Goal: Task Accomplishment & Management: Manage account settings

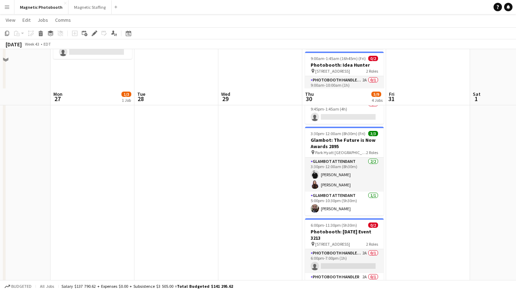
scroll to position [151, 0]
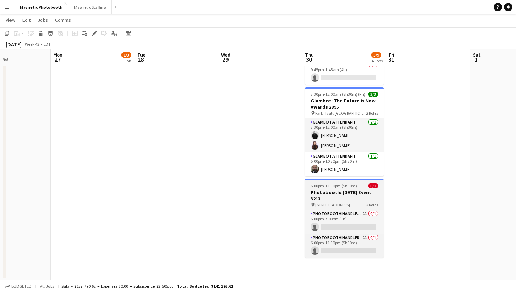
click at [362, 192] on h3 "Photobooth: [DATE] Event 3213" at bounding box center [344, 195] width 79 height 13
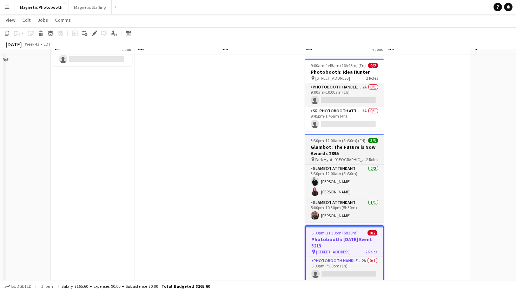
scroll to position [122, 0]
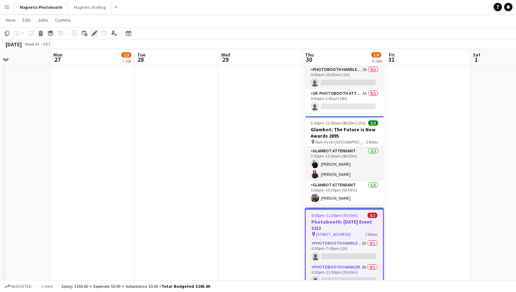
click at [95, 31] on icon "Edit" at bounding box center [95, 34] width 6 height 6
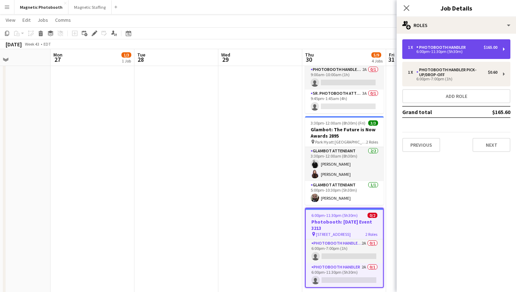
click at [431, 52] on div "6:00pm-11:30pm (5h30m)" at bounding box center [452, 52] width 89 height 4
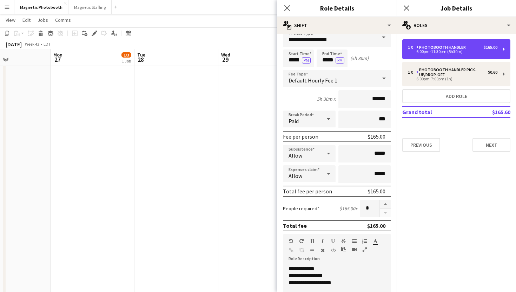
scroll to position [11, 0]
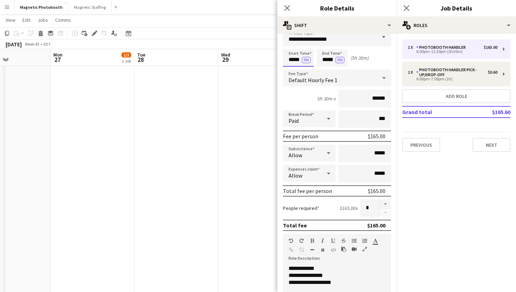
click at [293, 59] on input "*****" at bounding box center [298, 58] width 31 height 18
click at [293, 64] on input "*****" at bounding box center [298, 58] width 31 height 18
click at [293, 65] on input "*****" at bounding box center [298, 58] width 31 height 18
type input "*****"
click at [293, 67] on div at bounding box center [291, 70] width 14 height 7
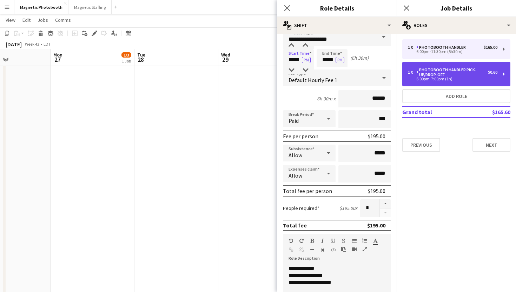
click at [419, 75] on div "Photobooth Handler Pick-Up/Drop-Off" at bounding box center [452, 72] width 72 height 10
type input "**********"
type input "*****"
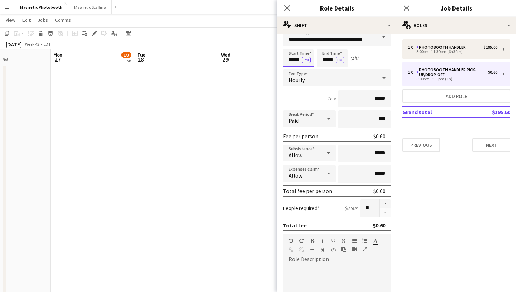
click at [292, 55] on input "*****" at bounding box center [298, 58] width 31 height 18
click at [291, 69] on div at bounding box center [291, 70] width 14 height 7
type input "*****"
click at [291, 69] on div at bounding box center [291, 70] width 14 height 7
click at [327, 58] on input "*****" at bounding box center [332, 58] width 31 height 18
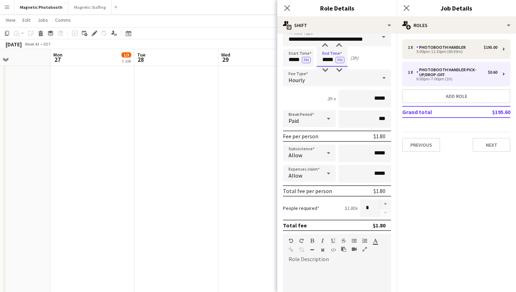
click at [327, 64] on input "*****" at bounding box center [332, 58] width 31 height 18
click at [327, 69] on div at bounding box center [325, 70] width 14 height 7
type input "*****"
click at [327, 69] on div at bounding box center [325, 70] width 14 height 7
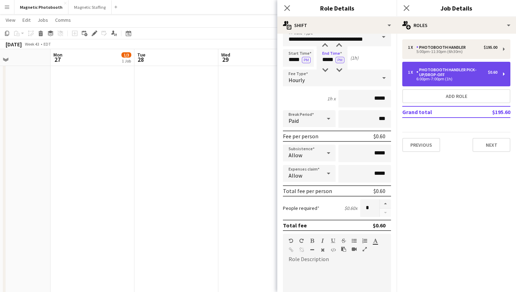
click at [424, 80] on div "6:00pm-7:00pm (1h)" at bounding box center [452, 79] width 89 height 4
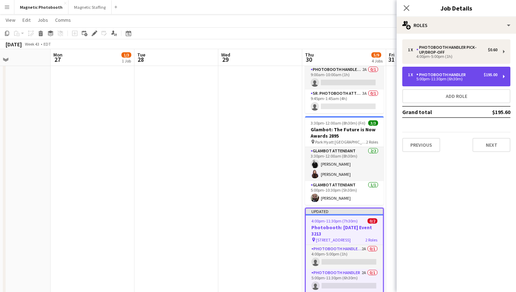
click at [433, 77] on div "5:00pm-11:30pm (6h30m)" at bounding box center [452, 79] width 89 height 4
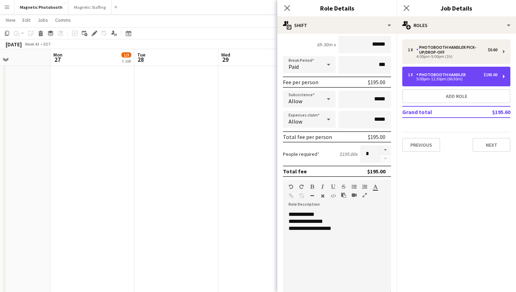
scroll to position [93, 0]
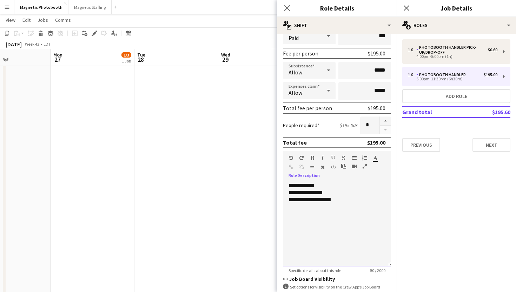
click at [307, 187] on div "**********" at bounding box center [337, 224] width 108 height 84
click at [314, 193] on div "**********" at bounding box center [336, 192] width 97 height 7
click at [408, 11] on icon "Close pop-in" at bounding box center [406, 8] width 7 height 7
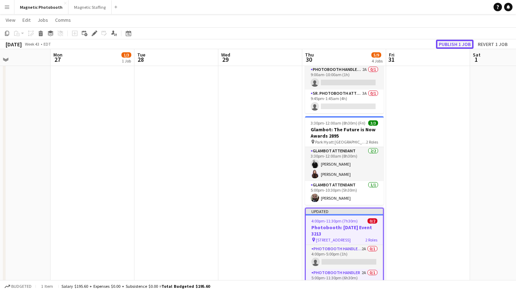
click at [441, 46] on button "Publish 1 job" at bounding box center [455, 44] width 38 height 9
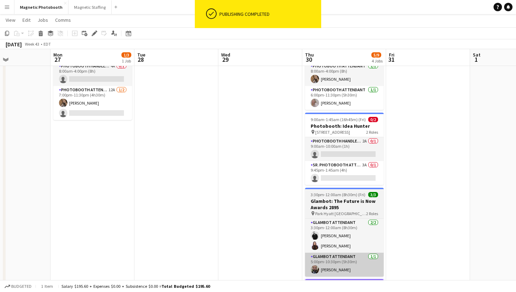
scroll to position [0, 0]
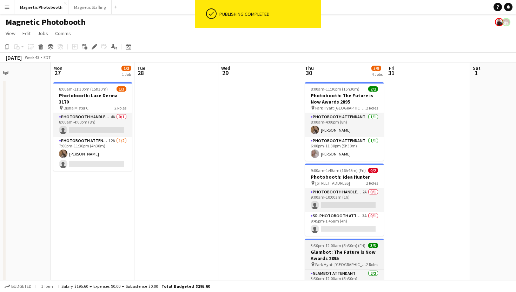
click at [368, 201] on app-card-role "Photobooth Handler Pick-Up/Drop-Off 2A 0/1 9:00am-10:00am (1h) single-neutral-a…" at bounding box center [344, 200] width 79 height 24
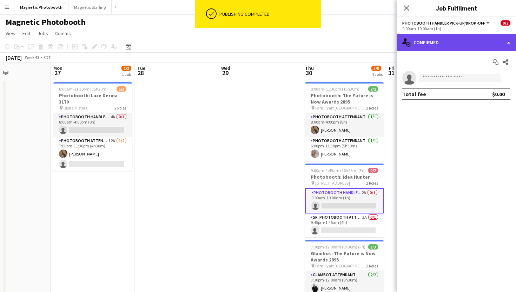
click at [447, 42] on div "single-neutral-actions-check-2 Confirmed" at bounding box center [456, 42] width 119 height 17
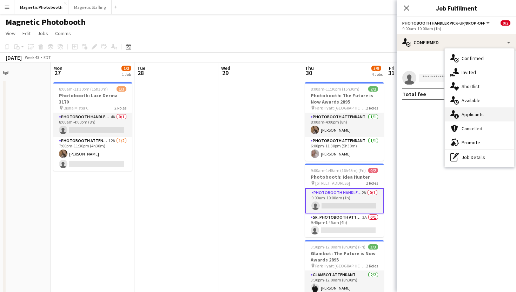
click at [478, 117] on span "Applicants" at bounding box center [472, 114] width 22 height 6
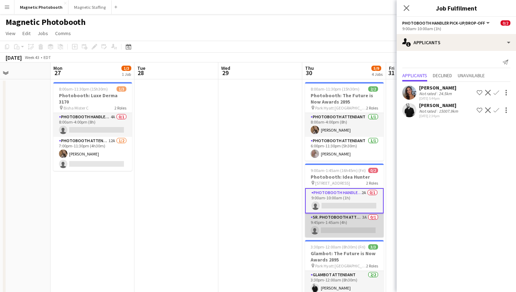
click at [361, 235] on app-card-role "Sr. Photobooth Attendant 3A 0/1 9:45pm-1:45am (4h) single-neutral-actions" at bounding box center [344, 225] width 79 height 24
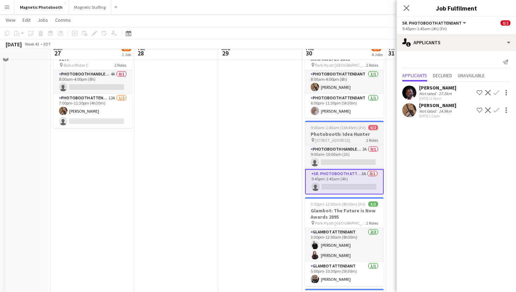
scroll to position [47, 0]
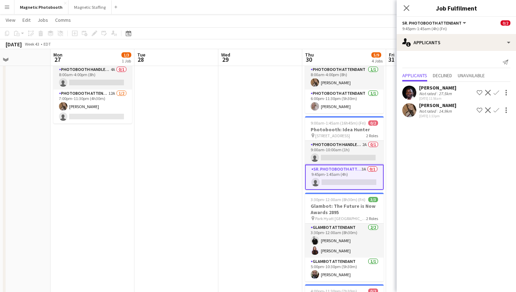
click at [358, 173] on app-card-role "Sr. Photobooth Attendant 3A 0/1 9:45pm-1:45am (4h) single-neutral-actions" at bounding box center [344, 177] width 79 height 25
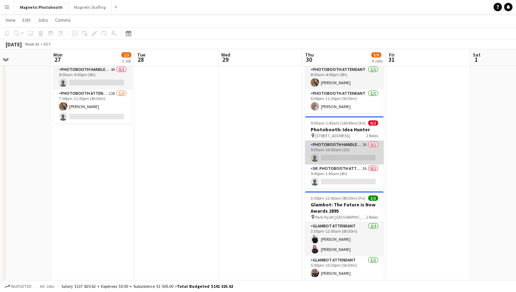
click at [358, 157] on app-card-role "Photobooth Handler Pick-Up/Drop-Off 2A 0/1 9:00am-10:00am (1h) single-neutral-a…" at bounding box center [344, 153] width 79 height 24
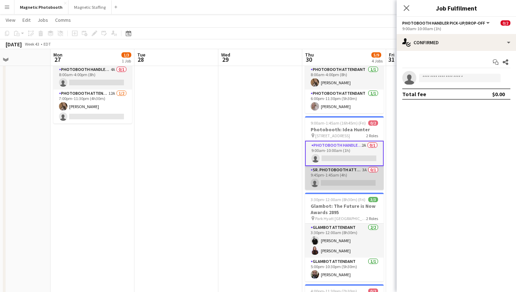
click at [357, 181] on app-card-role "Sr. Photobooth Attendant 3A 0/1 9:45pm-1:45am (4h) single-neutral-actions" at bounding box center [344, 178] width 79 height 24
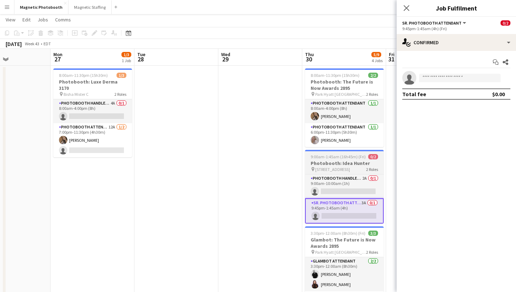
scroll to position [12, 0]
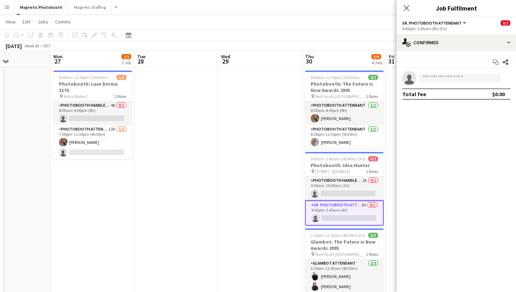
click at [364, 218] on app-card-role "Sr. Photobooth Attendant 3A 0/1 9:45pm-1:45am (4h) single-neutral-actions" at bounding box center [344, 212] width 79 height 25
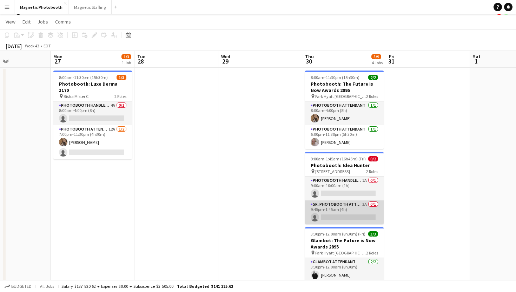
click at [364, 215] on app-card-role "Sr. Photobooth Attendant 3A 0/1 9:45pm-1:45am (4h) single-neutral-actions" at bounding box center [344, 212] width 79 height 24
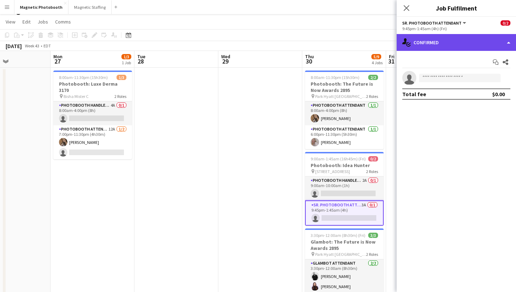
click at [431, 47] on div "single-neutral-actions-check-2 Confirmed" at bounding box center [456, 42] width 119 height 17
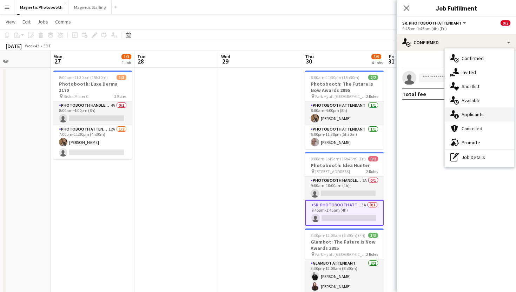
click at [472, 116] on span "Applicants" at bounding box center [472, 114] width 22 height 6
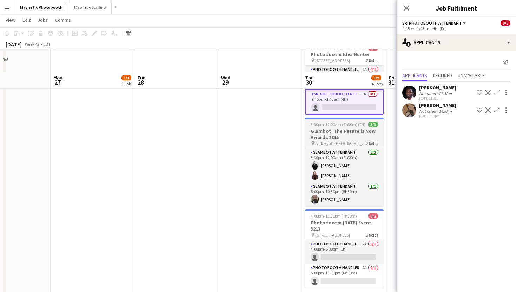
scroll to position [151, 0]
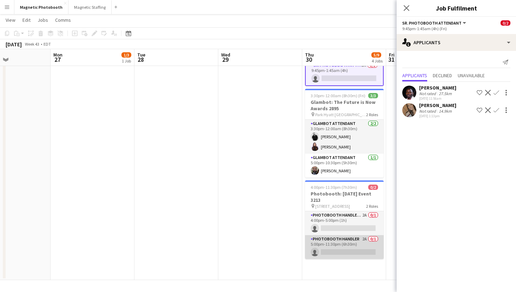
click at [366, 245] on app-card-role "Photobooth Handler 2A 0/1 5:00pm-11:30pm (6h30m) single-neutral-actions" at bounding box center [344, 247] width 79 height 24
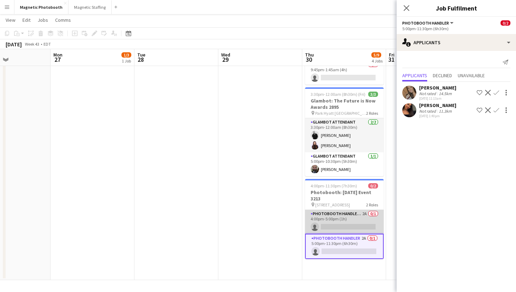
click at [362, 230] on app-card-role "Photobooth Handler Pick-Up/Drop-Off 2A 0/1 4:00pm-5:00pm (1h) single-neutral-ac…" at bounding box center [344, 222] width 79 height 24
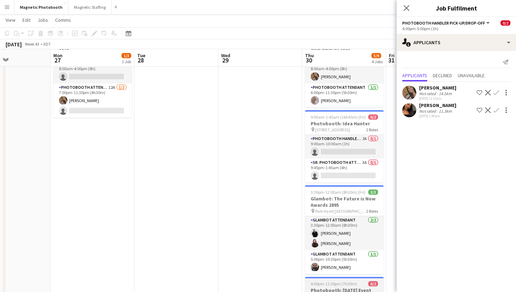
scroll to position [53, 0]
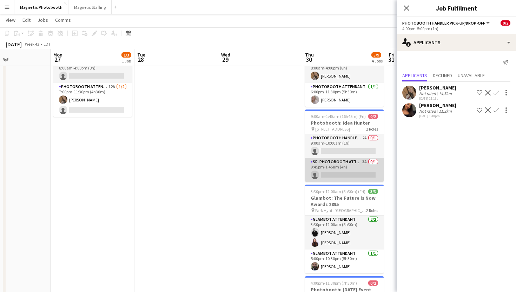
click at [331, 172] on app-card-role "Sr. Photobooth Attendant 3A 0/1 9:45pm-1:45am (4h) single-neutral-actions" at bounding box center [344, 170] width 79 height 24
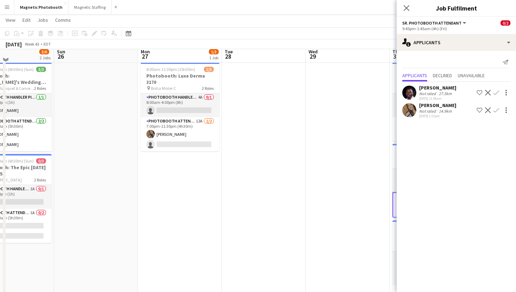
scroll to position [0, 0]
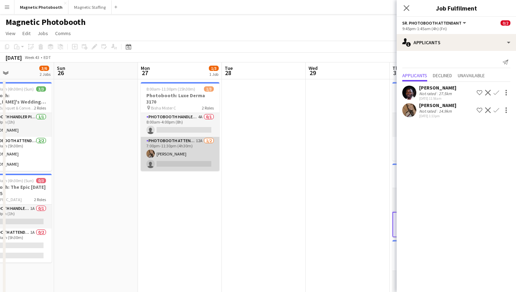
click at [183, 160] on app-card-role "Photobooth Attendant 12A [DATE] 7:00pm-11:30pm (4h30m) [PERSON_NAME] single-neu…" at bounding box center [180, 154] width 79 height 34
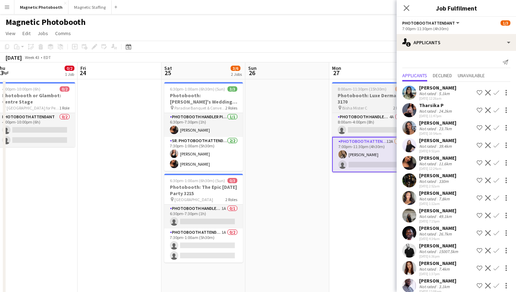
scroll to position [0, 170]
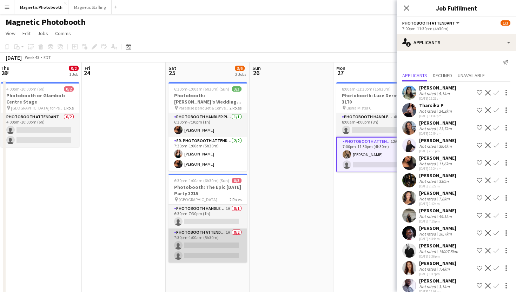
click at [210, 238] on app-card-role "Photobooth Attendant 1A 0/2 7:30pm-1:00am (5h30m) single-neutral-actions single…" at bounding box center [207, 245] width 79 height 34
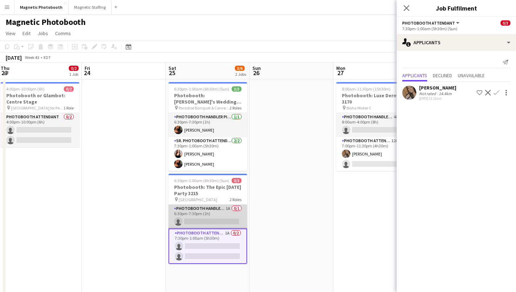
click at [194, 221] on app-card-role "Photobooth Handler Pick-Up/Drop-Off 1A 0/1 6:30pm-7:30pm (1h) single-neutral-ac…" at bounding box center [207, 217] width 79 height 24
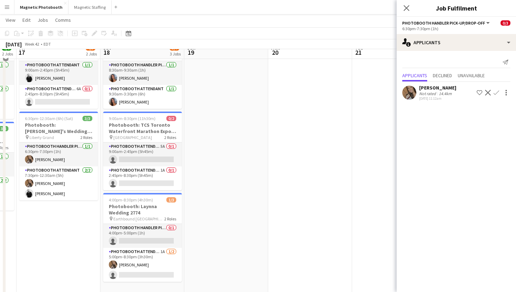
scroll to position [44, 0]
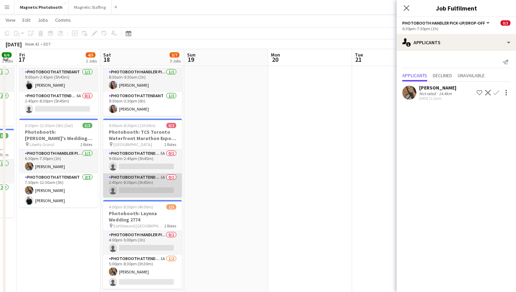
click at [155, 190] on app-card-role "Photobooth Attendant 1A 0/1 2:45pm-8:30pm (5h45m) single-neutral-actions" at bounding box center [142, 185] width 79 height 24
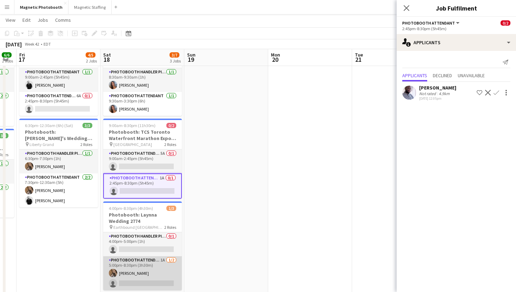
click at [125, 265] on app-card-role "Photobooth Attendant 1A [DATE] 5:00pm-8:30pm (3h30m) [PERSON_NAME] single-neutr…" at bounding box center [142, 273] width 79 height 34
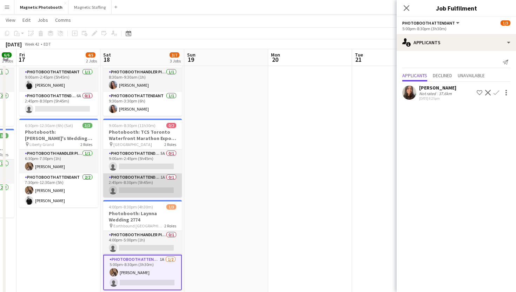
click at [153, 193] on app-card-role "Photobooth Attendant 1A 0/1 2:45pm-8:30pm (5h45m) single-neutral-actions" at bounding box center [142, 185] width 79 height 24
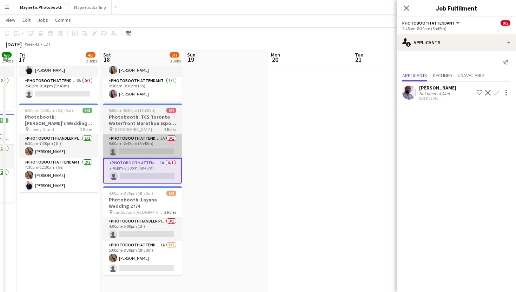
scroll to position [62, 0]
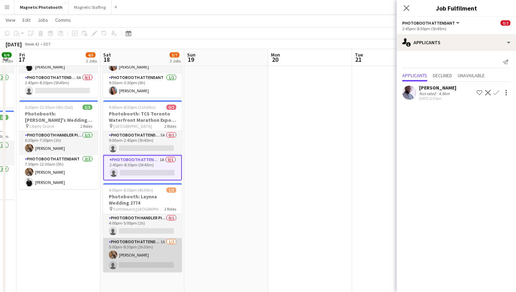
click at [157, 254] on app-card-role "Photobooth Attendant 1A [DATE] 5:00pm-8:30pm (3h30m) [PERSON_NAME] single-neutr…" at bounding box center [142, 255] width 79 height 34
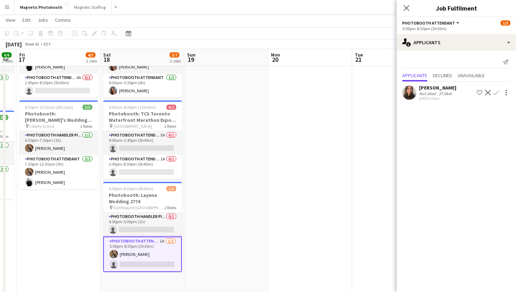
click at [138, 252] on app-card-role "Photobooth Attendant 1A [DATE] 5:00pm-8:30pm (3h30m) [PERSON_NAME] single-neutr…" at bounding box center [142, 254] width 79 height 35
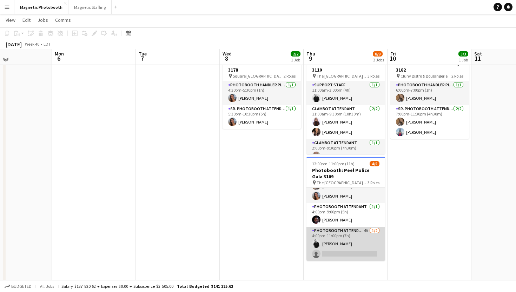
scroll to position [32, 0]
click at [335, 249] on app-card-role "Photobooth Attendant 4A [DATE] 4:00pm-11:00pm (7h) [PERSON_NAME] single-neutral…" at bounding box center [345, 243] width 79 height 34
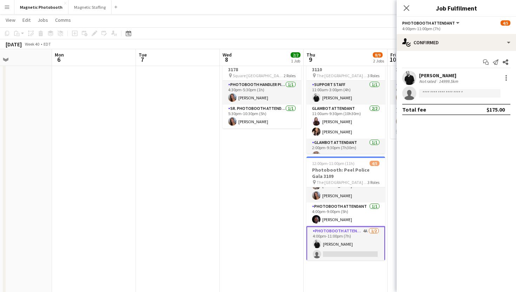
click at [427, 51] on div "Start chat Send notification Share [PERSON_NAME] rated 14999.5km single-neutral…" at bounding box center [456, 86] width 119 height 70
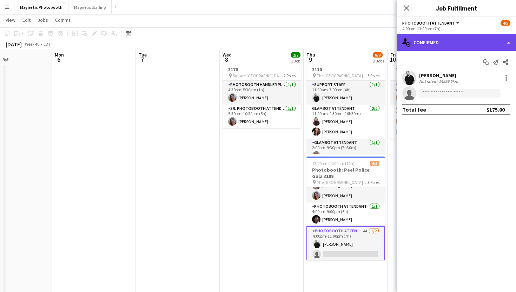
click at [427, 48] on div "single-neutral-actions-check-2 Confirmed" at bounding box center [456, 42] width 119 height 17
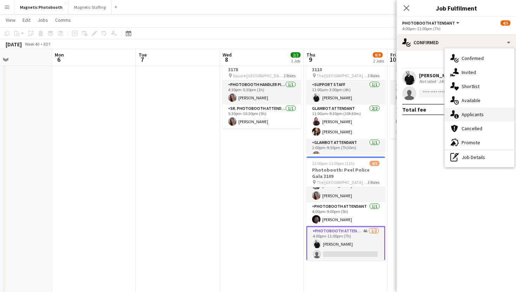
click at [451, 121] on div "single-neutral-actions-information Applicants" at bounding box center [479, 114] width 69 height 14
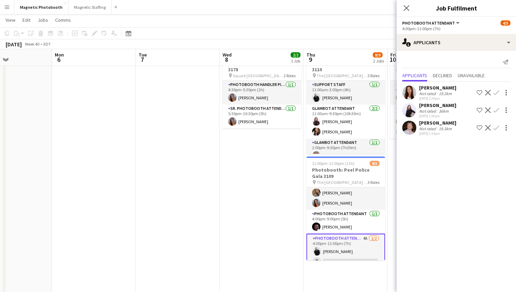
scroll to position [11, 0]
click at [406, 130] on app-user-avatar at bounding box center [409, 128] width 14 height 14
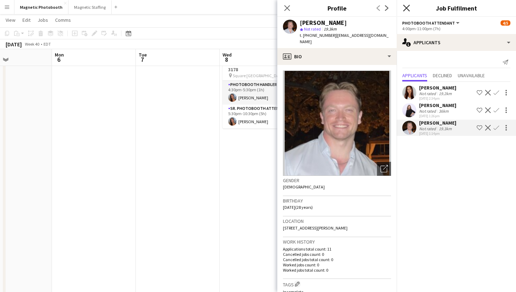
click at [404, 11] on icon "Close pop-in" at bounding box center [406, 8] width 7 height 7
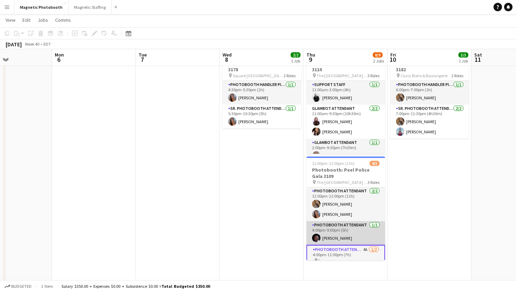
scroll to position [0, 0]
click at [11, 6] on button "Menu" at bounding box center [7, 7] width 14 height 14
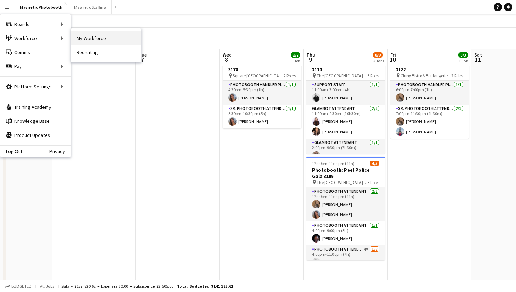
click at [83, 38] on link "My Workforce" at bounding box center [106, 38] width 70 height 14
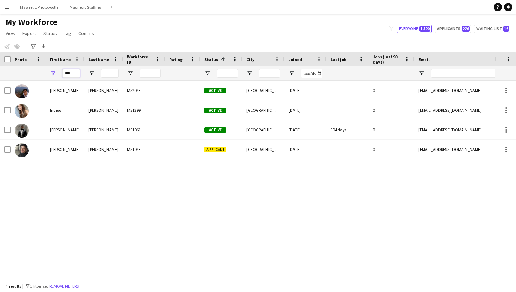
click at [72, 70] on input "***" at bounding box center [71, 73] width 18 height 8
type input "*"
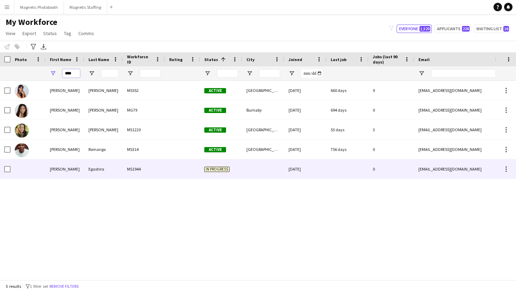
type input "****"
click at [47, 166] on div "[PERSON_NAME]" at bounding box center [65, 168] width 39 height 19
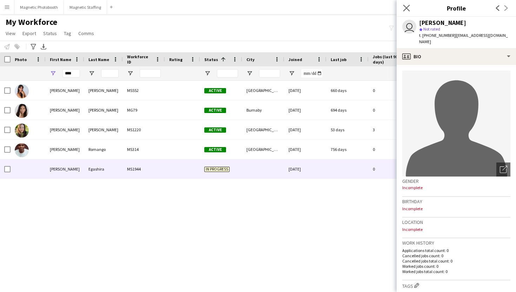
click at [404, 4] on app-icon "Close pop-in" at bounding box center [406, 8] width 10 height 10
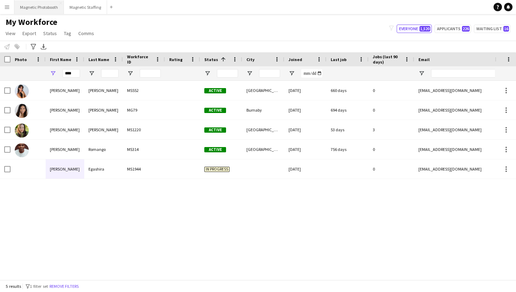
click at [40, 4] on button "Magnetic Photobooth Close" at bounding box center [38, 7] width 49 height 14
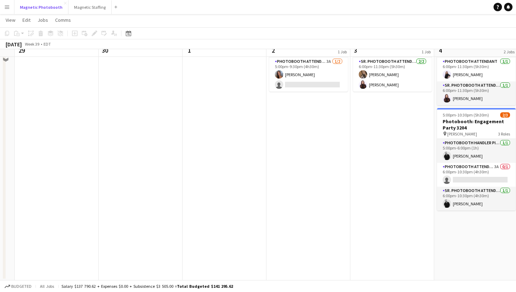
scroll to position [6, 0]
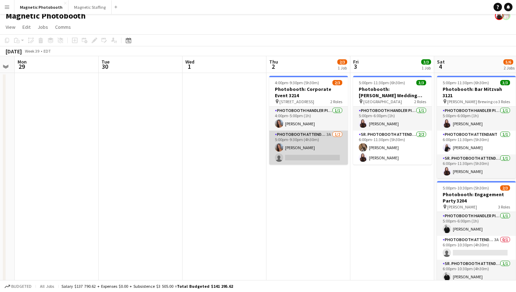
click at [301, 153] on app-card-role "Photobooth Attendant 3A [DATE] 5:00pm-9:30pm (4h30m) [PERSON_NAME] single-neutr…" at bounding box center [308, 148] width 79 height 34
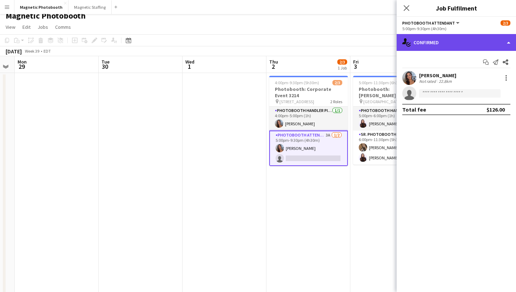
click at [467, 42] on div "single-neutral-actions-check-2 Confirmed" at bounding box center [456, 42] width 119 height 17
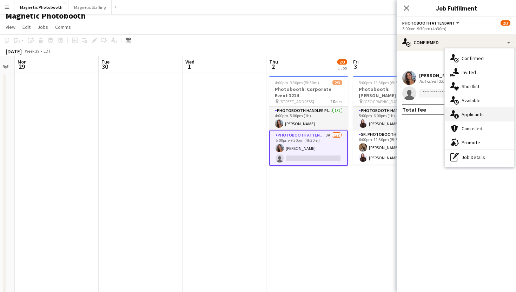
drag, startPoint x: 479, startPoint y: 106, endPoint x: 478, endPoint y: 116, distance: 9.5
click at [478, 116] on div "single-neutral-actions-check-2 Confirmed single-neutral-actions-share-1 Invited…" at bounding box center [479, 107] width 69 height 119
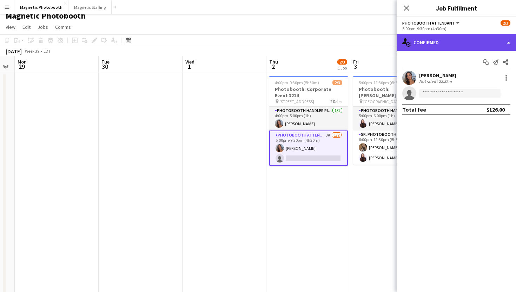
click at [467, 44] on div "single-neutral-actions-check-2 Confirmed" at bounding box center [456, 42] width 119 height 17
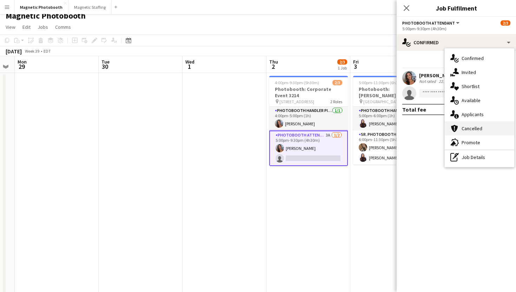
click at [473, 124] on div "cancellation Cancelled" at bounding box center [479, 128] width 69 height 14
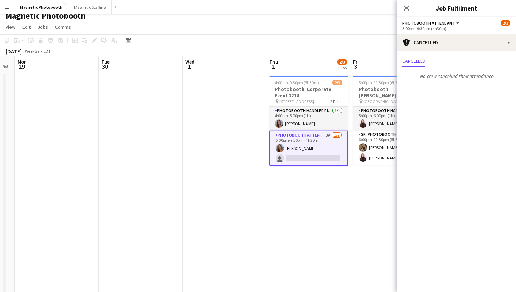
click at [473, 124] on mat-expansion-panel "Cancellations Cancellations Cancelled No crew cancelled their attendance" at bounding box center [456, 171] width 119 height 241
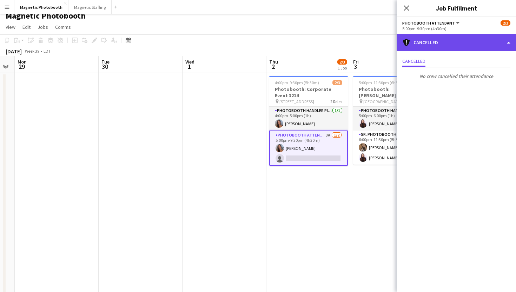
click at [459, 39] on div "cancellation Cancelled" at bounding box center [456, 42] width 119 height 17
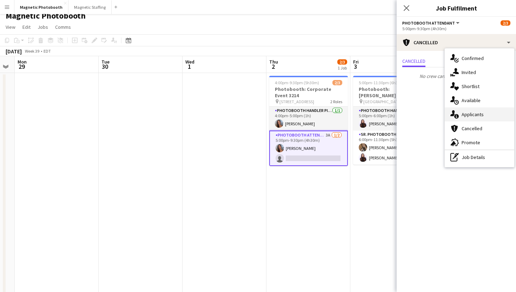
click at [472, 114] on span "Applicants" at bounding box center [472, 114] width 22 height 6
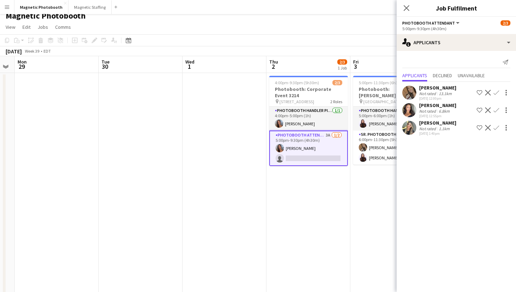
click at [409, 129] on app-user-avatar at bounding box center [409, 128] width 14 height 14
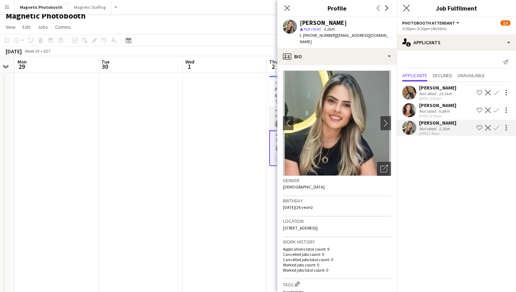
click at [406, 11] on app-icon "Close pop-in" at bounding box center [406, 8] width 10 height 10
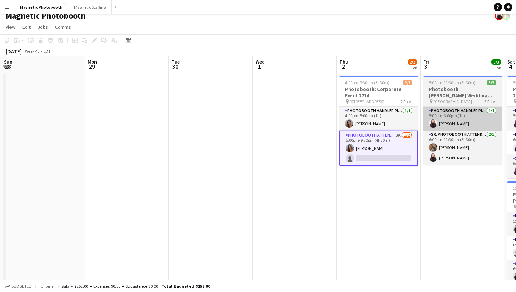
scroll to position [0, 261]
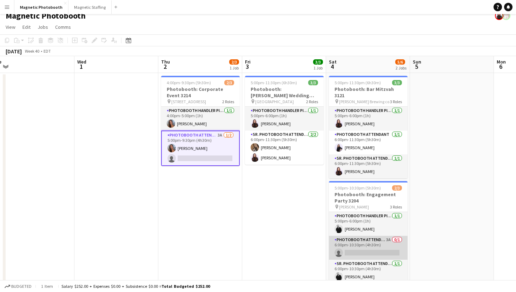
click at [391, 252] on app-card-role "Photobooth Attendant 3A 0/1 6:00pm-10:30pm (4h30m) single-neutral-actions" at bounding box center [368, 248] width 79 height 24
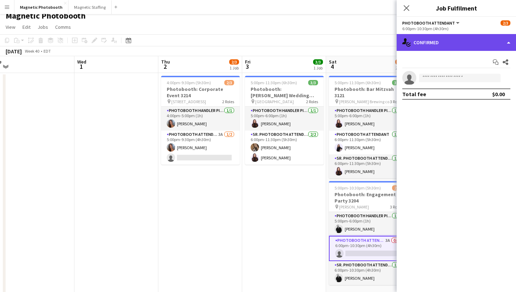
click at [447, 35] on div "single-neutral-actions-check-2 Confirmed" at bounding box center [456, 42] width 119 height 17
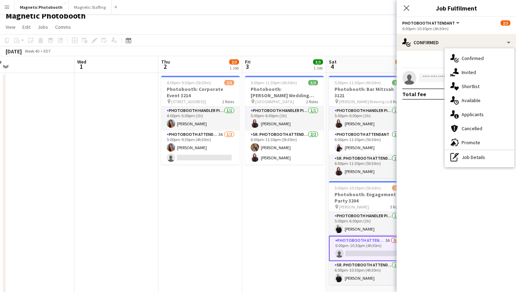
drag, startPoint x: 480, startPoint y: 107, endPoint x: 480, endPoint y: 113, distance: 6.3
click at [480, 113] on div "single-neutral-actions-check-2 Confirmed single-neutral-actions-share-1 Invited…" at bounding box center [479, 107] width 69 height 119
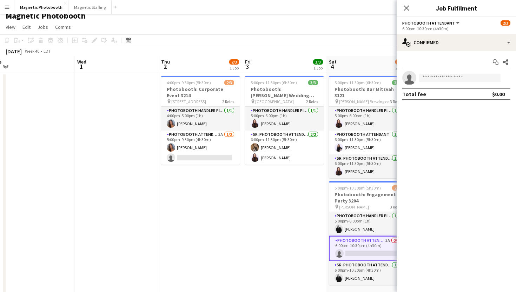
click at [460, 32] on app-options-switcher "Photobooth Attendant All roles Photobooth Attendant [DATE] 6:00pm-10:30pm (4h30…" at bounding box center [456, 25] width 119 height 17
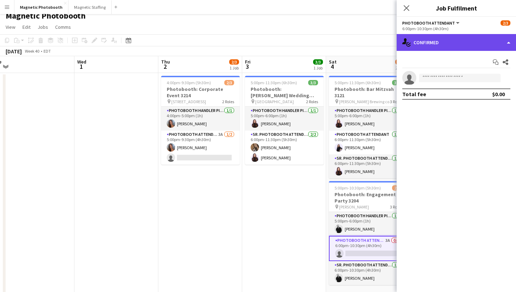
click at [460, 42] on div "single-neutral-actions-check-2 Confirmed" at bounding box center [456, 42] width 119 height 17
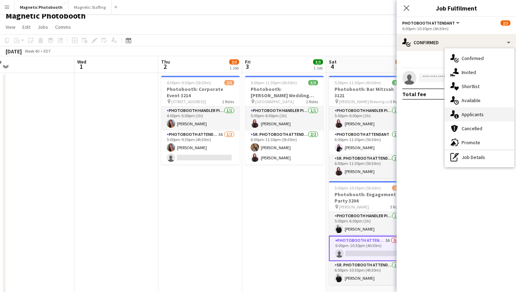
click at [482, 112] on span "Applicants" at bounding box center [472, 114] width 22 height 6
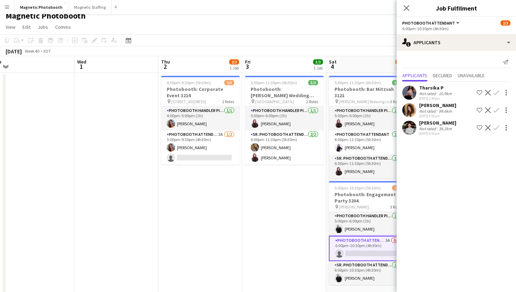
click at [412, 132] on app-user-avatar at bounding box center [409, 128] width 14 height 14
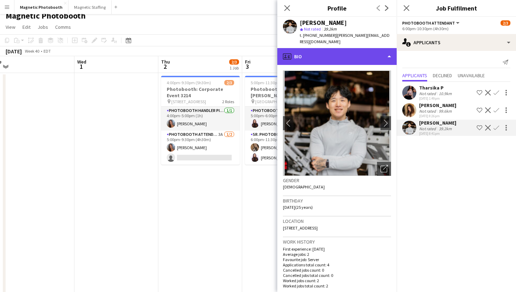
click at [371, 51] on div "profile Bio" at bounding box center [336, 56] width 119 height 17
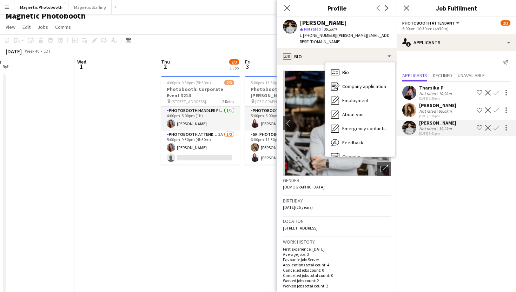
click at [306, 147] on img at bounding box center [337, 123] width 108 height 105
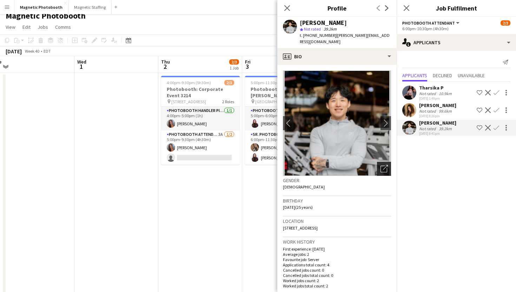
click at [384, 165] on icon "Open photos pop-in" at bounding box center [383, 168] width 7 height 7
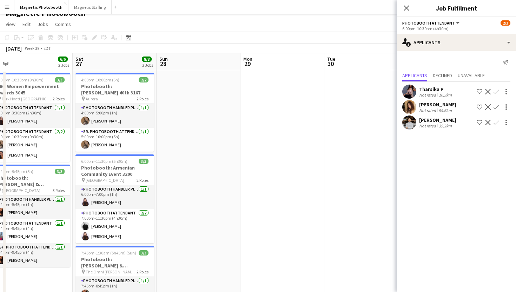
scroll to position [0, 176]
